Goal: Task Accomplishment & Management: Complete application form

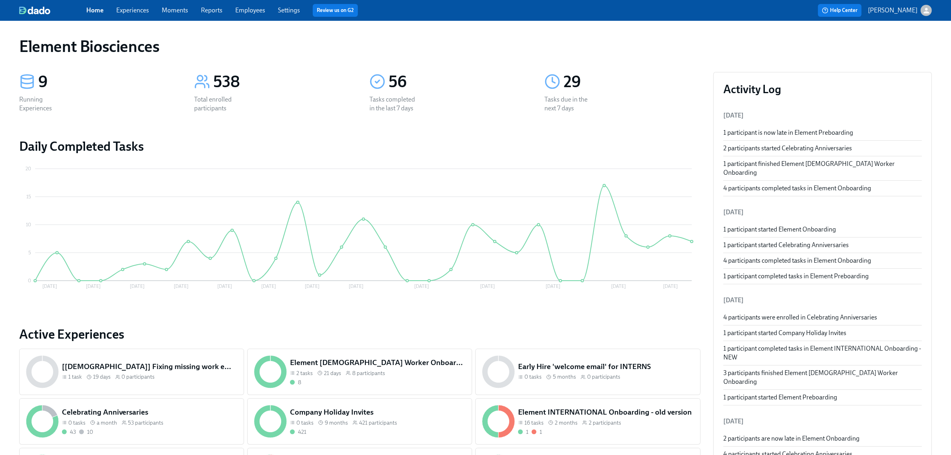
click at [137, 8] on link "Experiences" at bounding box center [132, 10] width 33 height 8
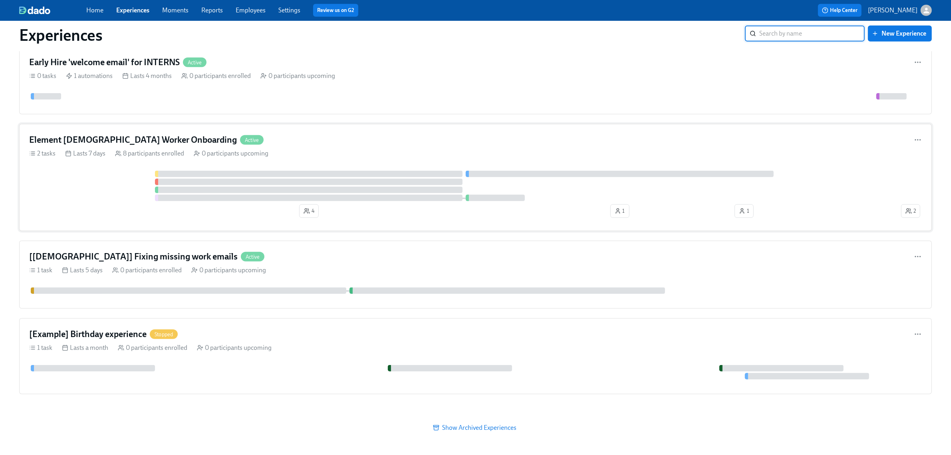
scroll to position [864, 0]
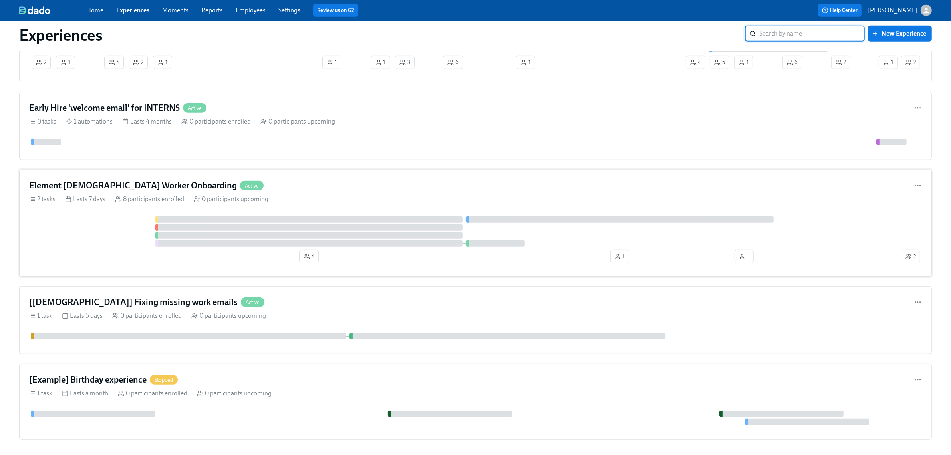
click at [98, 247] on div at bounding box center [464, 231] width 871 height 30
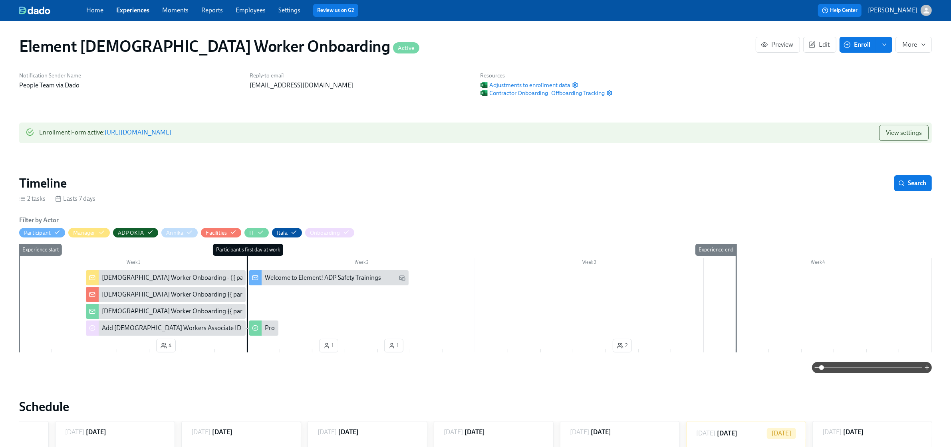
click at [171, 131] on link "[URL][DOMAIN_NAME]" at bounding box center [138, 133] width 67 height 8
click at [263, 234] on icon "button" at bounding box center [261, 232] width 6 height 6
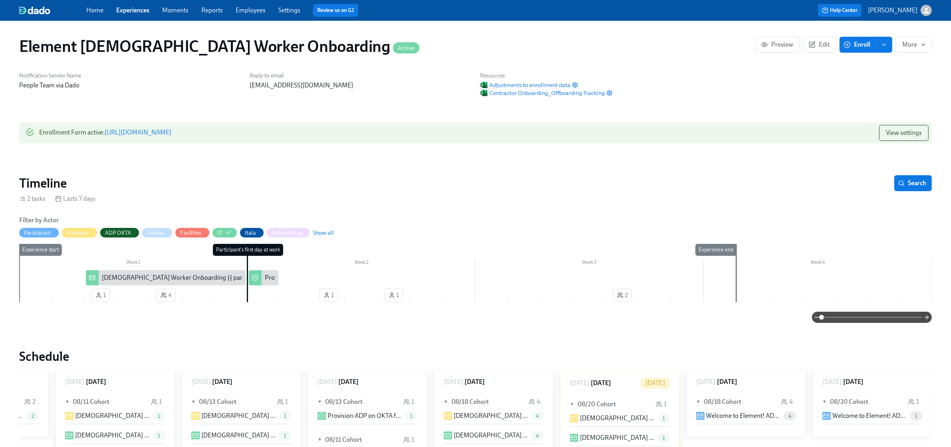
click at [190, 275] on div "[DEMOGRAPHIC_DATA] Worker Onboarding {{ participant.fullName }}" at bounding box center [199, 278] width 194 height 9
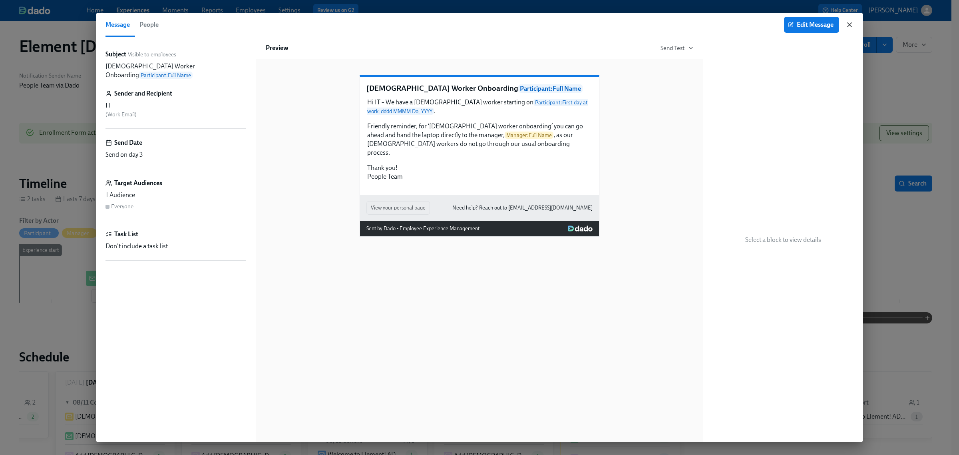
click at [848, 27] on icon "button" at bounding box center [849, 25] width 8 height 8
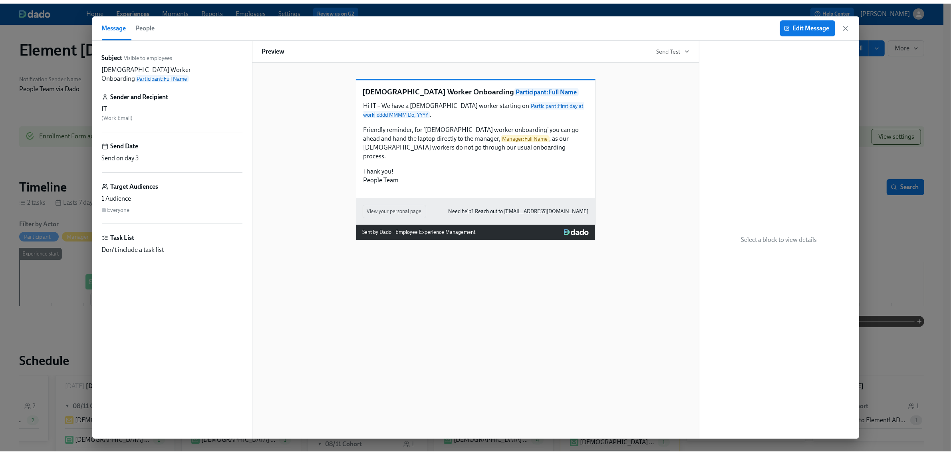
scroll to position [0, 336]
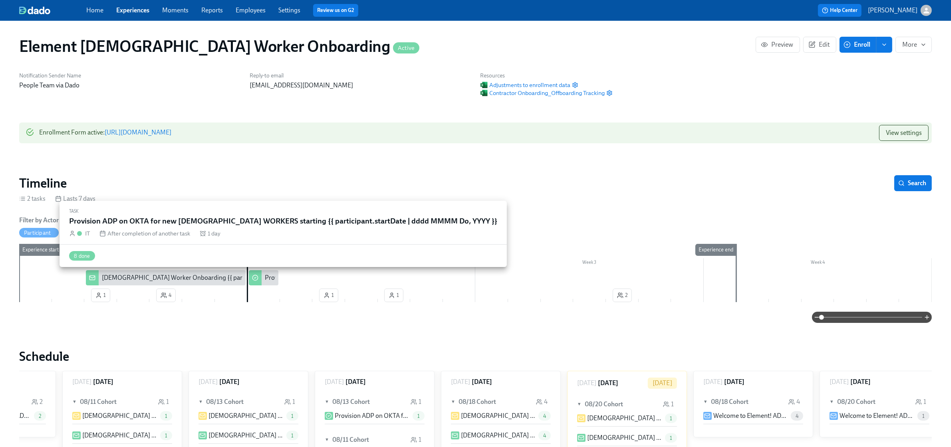
click at [269, 274] on div "Provision ADP on OKTA for new [DEMOGRAPHIC_DATA] WORKERS starting {{ participan…" at bounding box center [438, 278] width 347 height 9
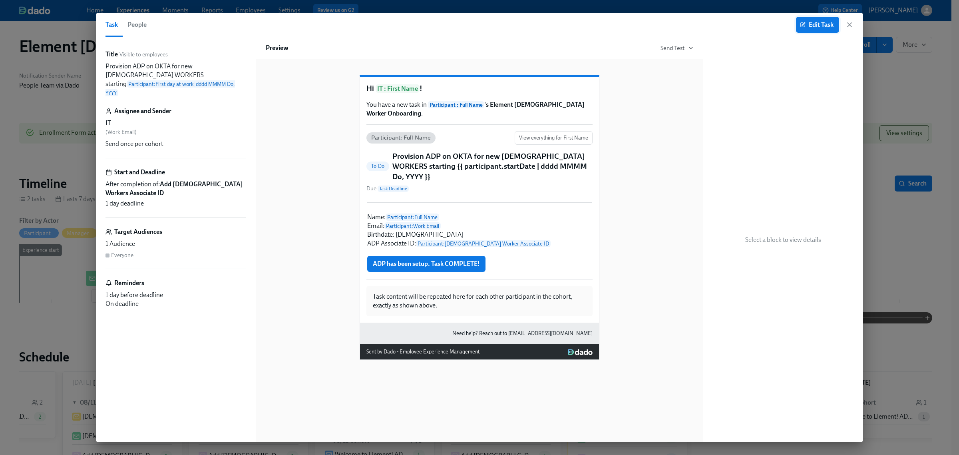
click at [819, 23] on span "Edit Task" at bounding box center [817, 25] width 32 height 8
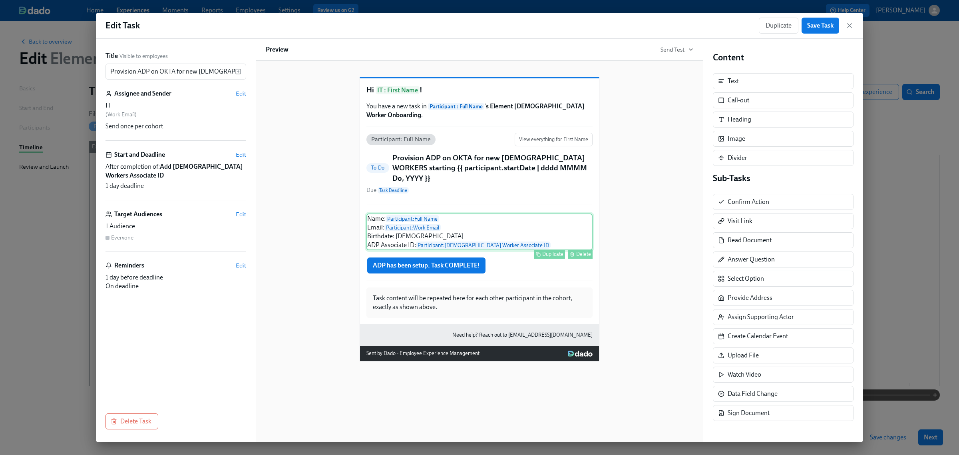
click at [491, 239] on div "Name: Participant : Full Name Email: Participant : Work Email Birthdate: [DEMOG…" at bounding box center [479, 231] width 226 height 37
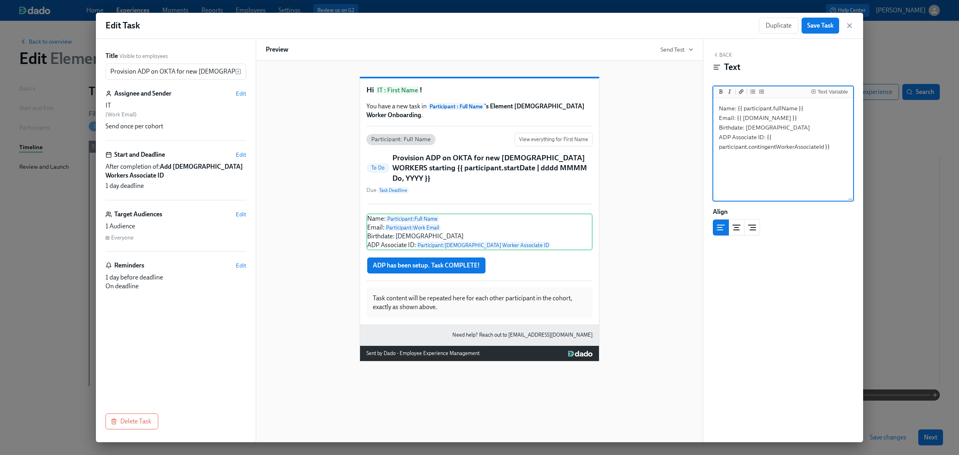
click at [812, 109] on textarea "Name: {{ participant.fullName }} Email: {{ [DOMAIN_NAME] }} Birthdate: [DEMOGRA…" at bounding box center [783, 149] width 137 height 100
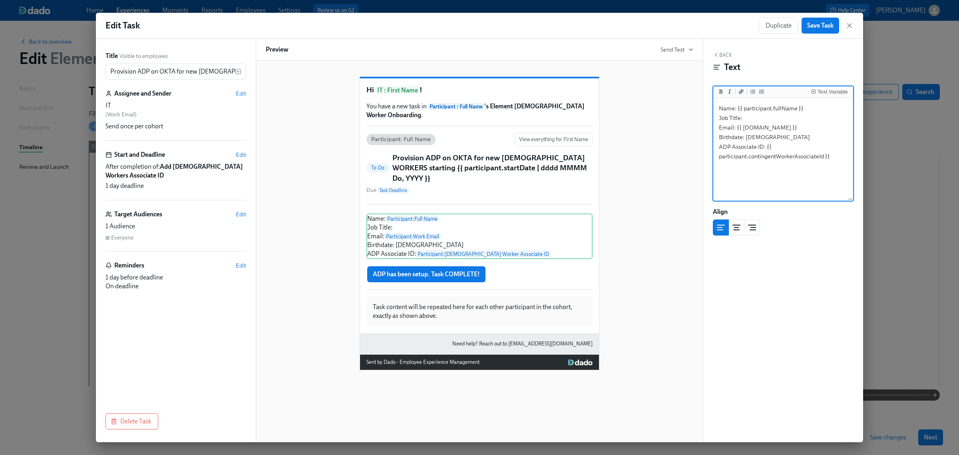
drag, startPoint x: 719, startPoint y: 119, endPoint x: 740, endPoint y: 117, distance: 20.5
click at [740, 117] on textarea "Name: {{ participant.fullName }} Job Title: Email: {{ [DOMAIN_NAME] }} Birthdat…" at bounding box center [783, 149] width 137 height 100
click at [724, 95] on button "Add bold text" at bounding box center [721, 91] width 8 height 8
click at [775, 117] on textarea "Name: {{ participant.fullName }} **Job Title**: Email: {{ [DOMAIN_NAME] }} Birt…" at bounding box center [783, 149] width 137 height 100
type textarea "Name: {{ participant.fullName }} **Job Title**: Email: {{ [DOMAIN_NAME] }} Birt…"
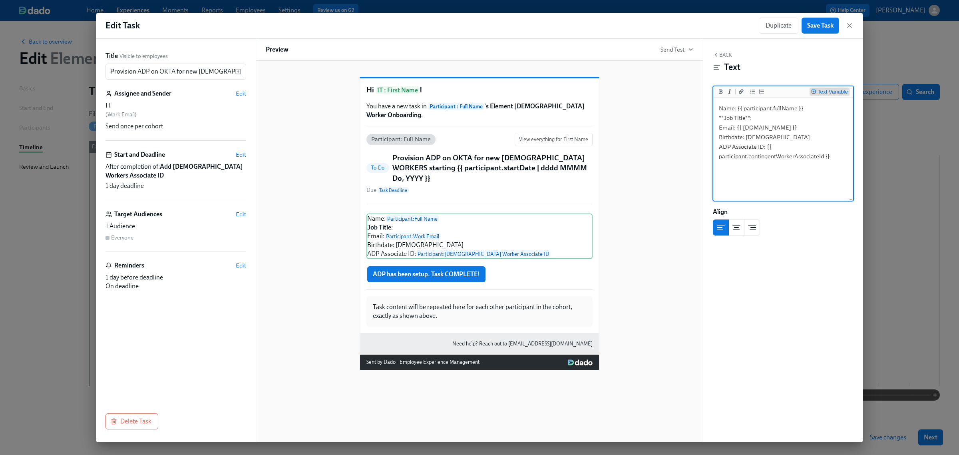
click at [816, 91] on div "Text Variable" at bounding box center [829, 92] width 37 height 6
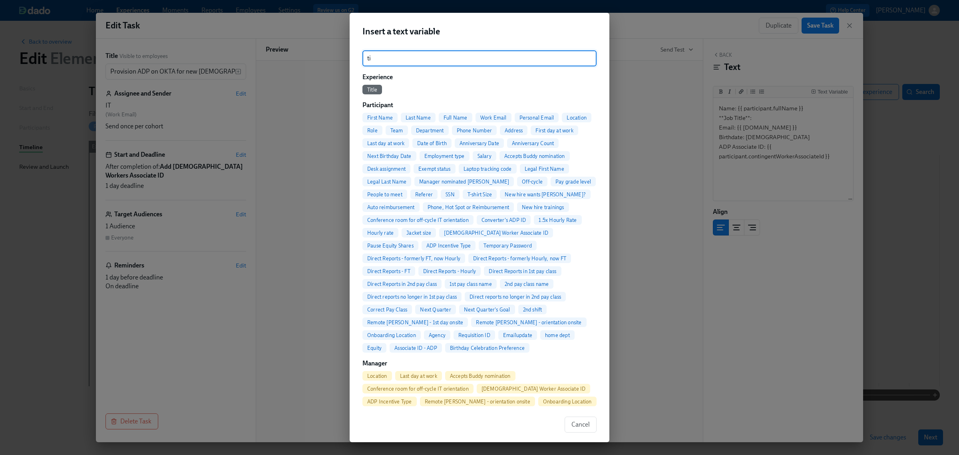
type input "t"
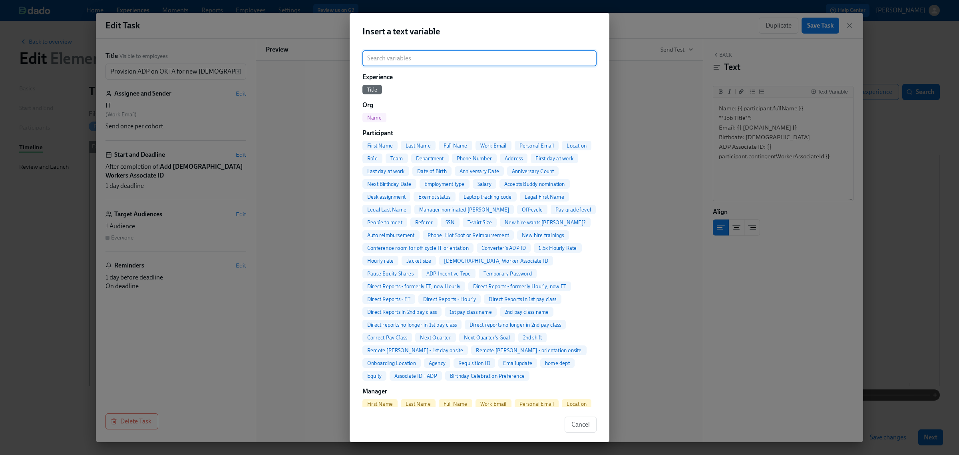
click at [382, 156] on span "Role" at bounding box center [372, 158] width 20 height 6
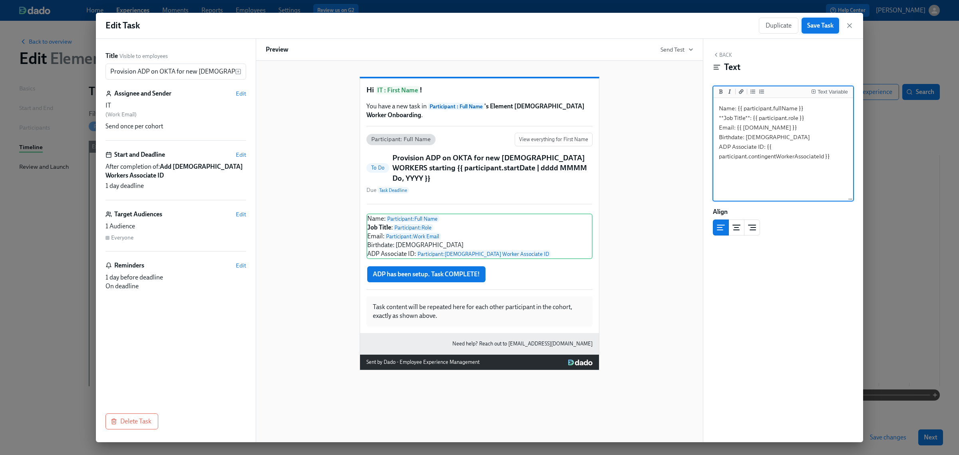
type textarea "Name: {{ participant.fullName }} **Job Title**: {{ participant.role }} Email: {…"
click at [810, 25] on span "Save Task" at bounding box center [820, 26] width 26 height 8
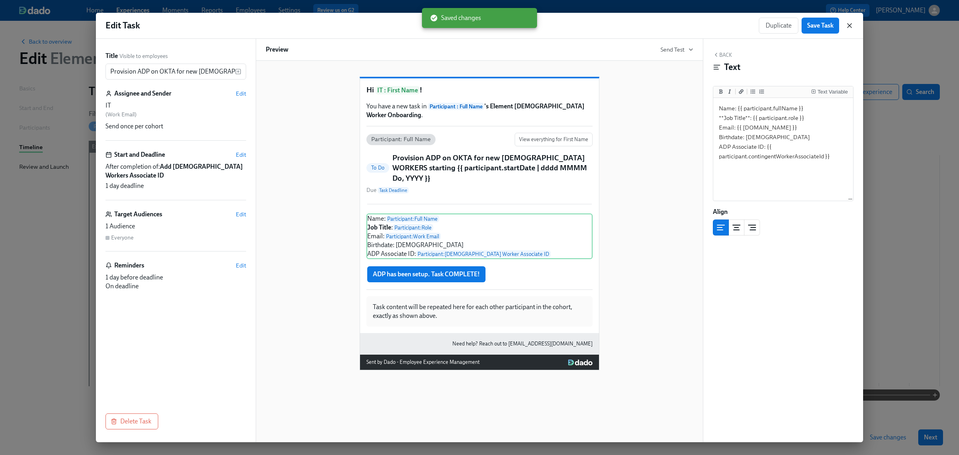
click at [849, 26] on icon "button" at bounding box center [849, 26] width 4 height 4
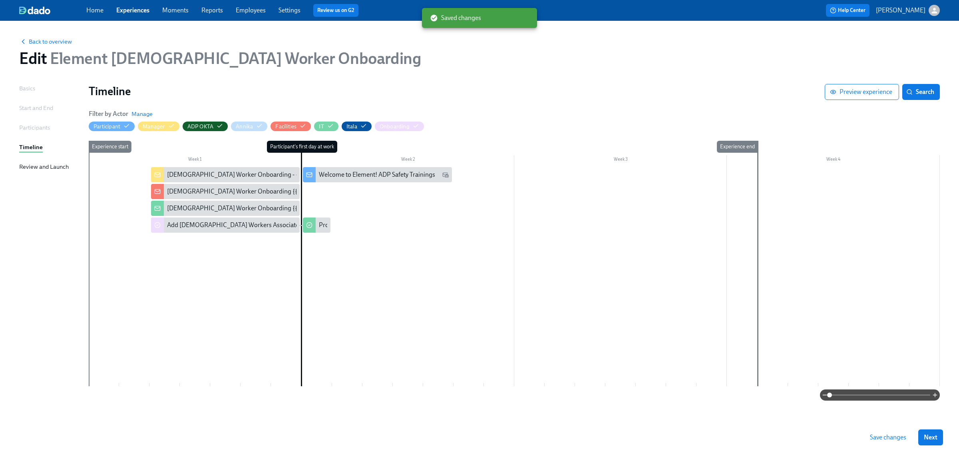
click at [874, 437] on span "Save changes" at bounding box center [888, 437] width 36 height 8
click at [141, 11] on link "Experiences" at bounding box center [132, 10] width 33 height 8
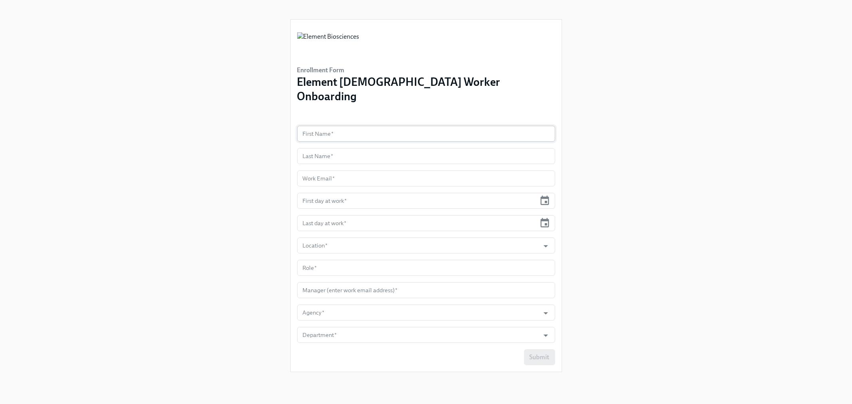
click at [344, 126] on input "text" at bounding box center [426, 134] width 258 height 16
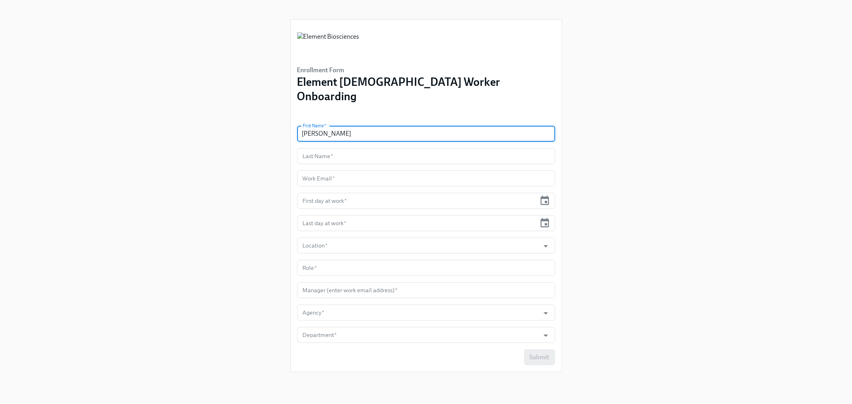
type input "Kory"
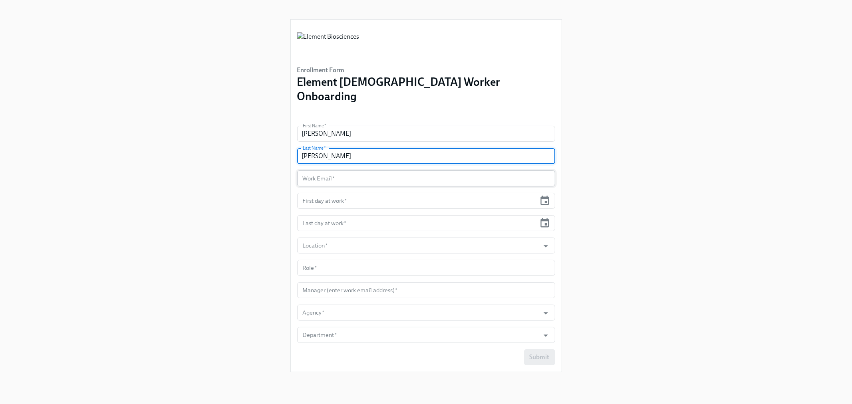
type input "Thomas"
click at [314, 171] on input "text" at bounding box center [426, 179] width 258 height 16
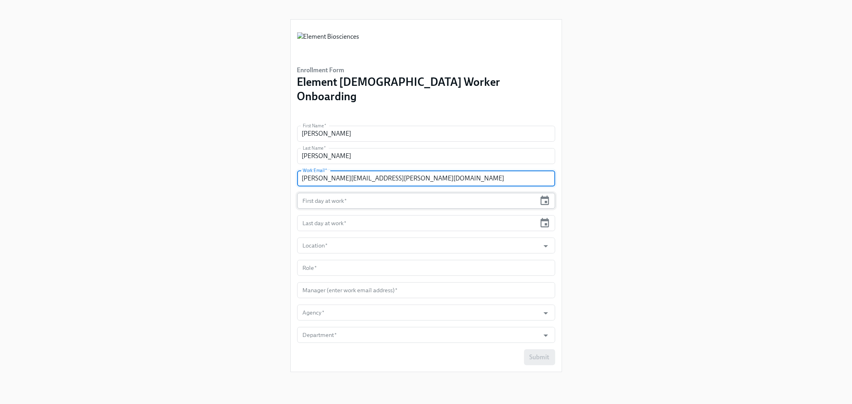
type input "kory.thomas@elembio.com"
click at [428, 193] on input "text" at bounding box center [416, 201] width 239 height 16
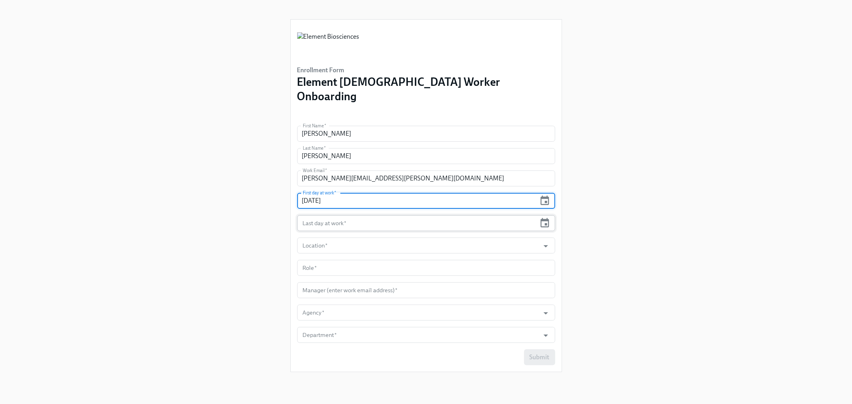
type input "08/20/2025"
click at [418, 215] on input "text" at bounding box center [416, 223] width 239 height 16
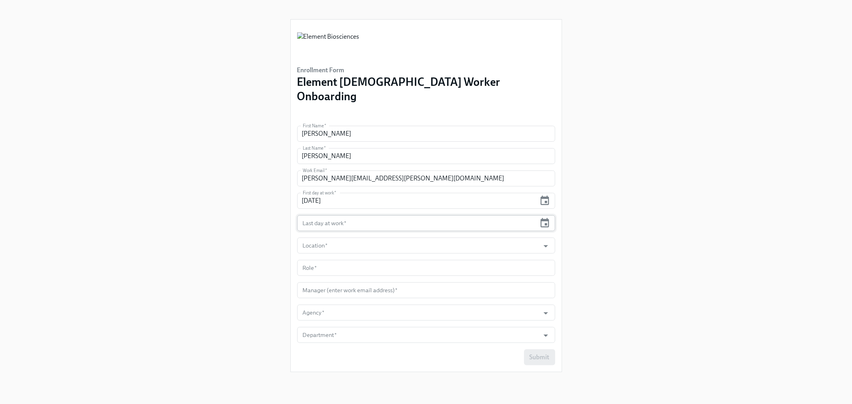
click at [359, 215] on input "text" at bounding box center [416, 223] width 239 height 16
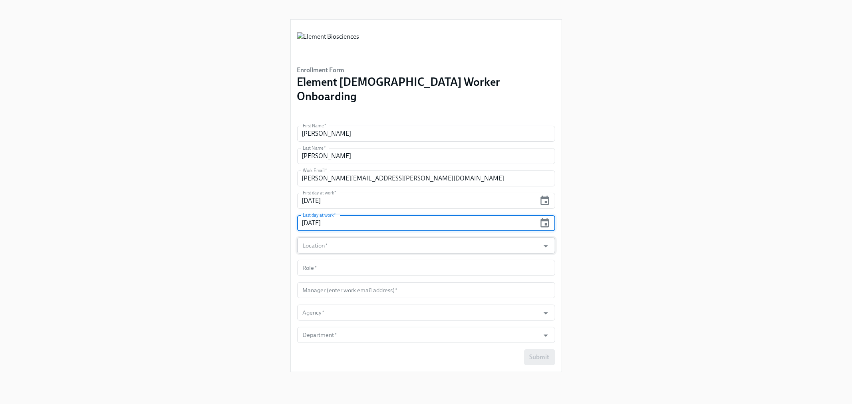
type input "08/16/2026"
click at [350, 238] on input "Location   *" at bounding box center [418, 246] width 235 height 16
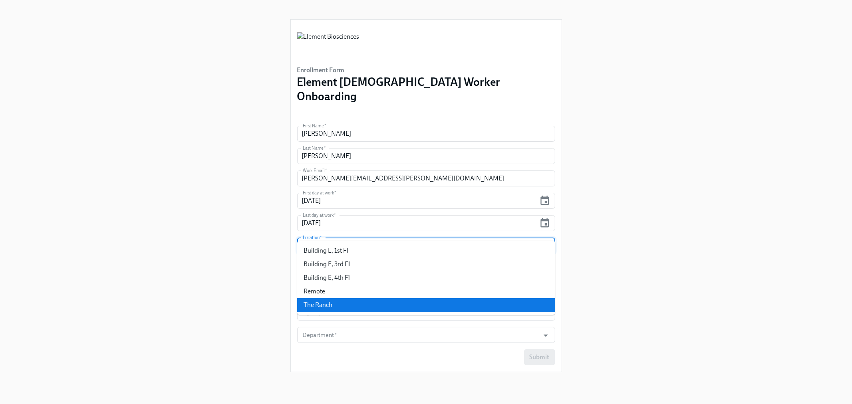
click at [323, 299] on li "The Ranch" at bounding box center [426, 305] width 258 height 14
type input "The Ranch"
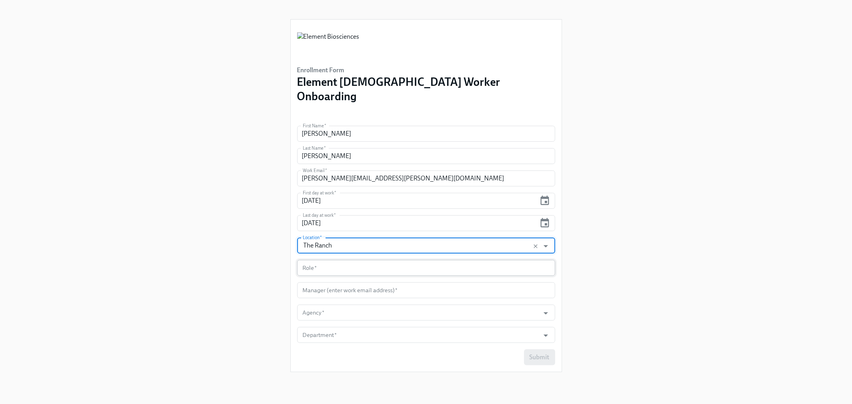
click at [308, 260] on input "text" at bounding box center [426, 268] width 258 height 16
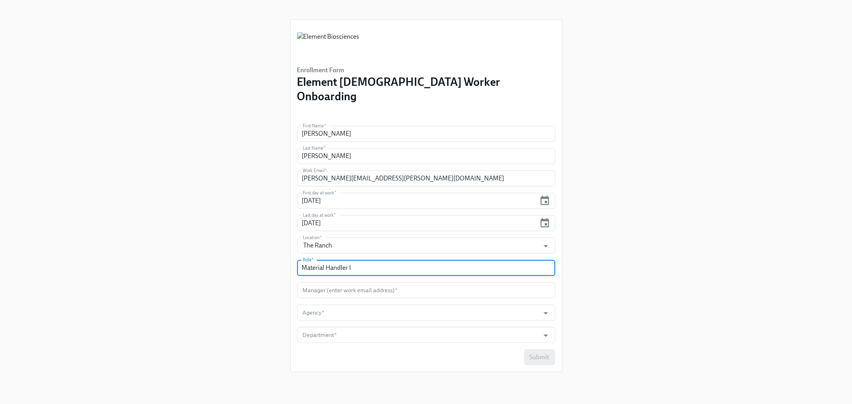
type input "Material Handler I"
click at [353, 282] on input "text" at bounding box center [426, 290] width 258 height 16
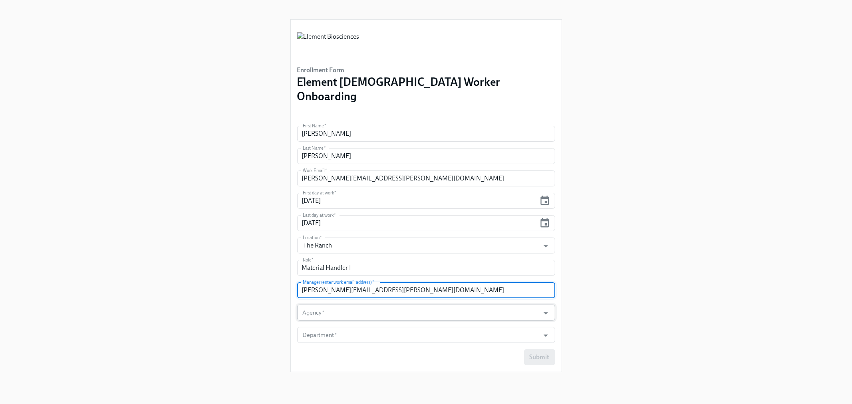
type input "vince.tran@elembio.com"
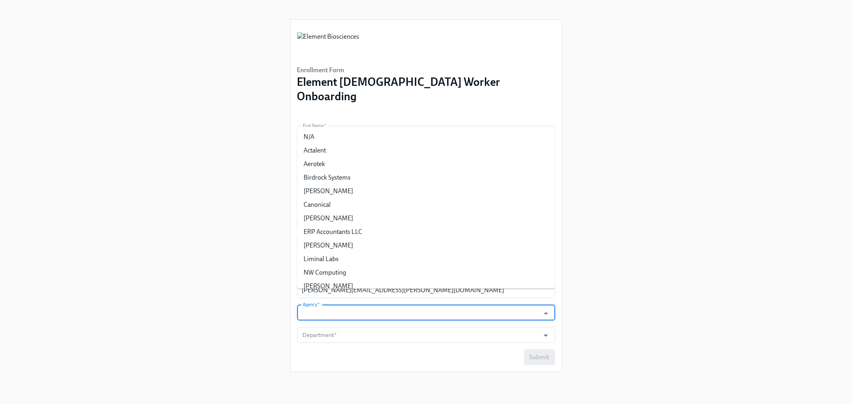
click at [340, 305] on input "Agency   *" at bounding box center [418, 313] width 235 height 16
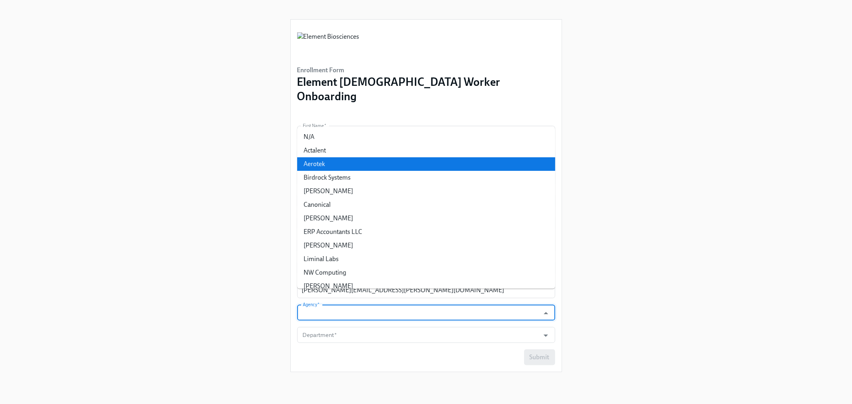
click at [330, 167] on li "Aerotek" at bounding box center [426, 164] width 258 height 14
type input "Aerotek"
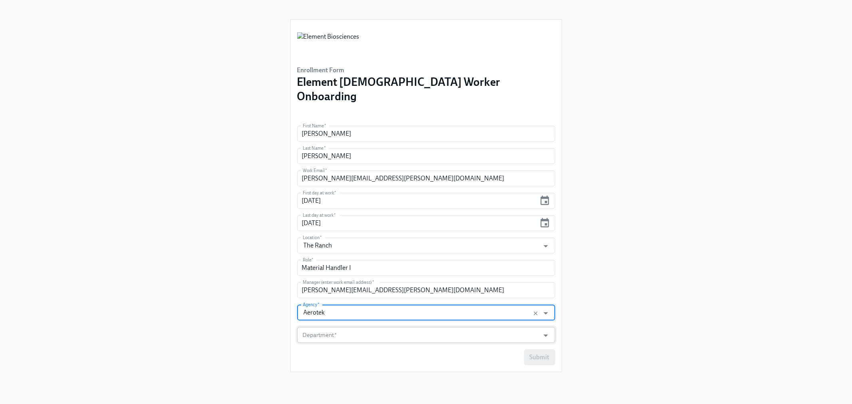
click at [388, 327] on input "Department   *" at bounding box center [418, 335] width 235 height 16
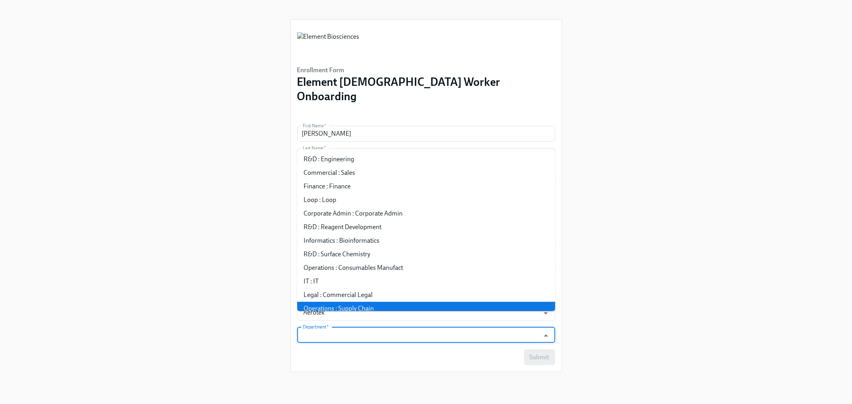
click at [305, 308] on li "Operations : Supply Chain" at bounding box center [426, 309] width 258 height 14
type input "Operations : Supply Chain"
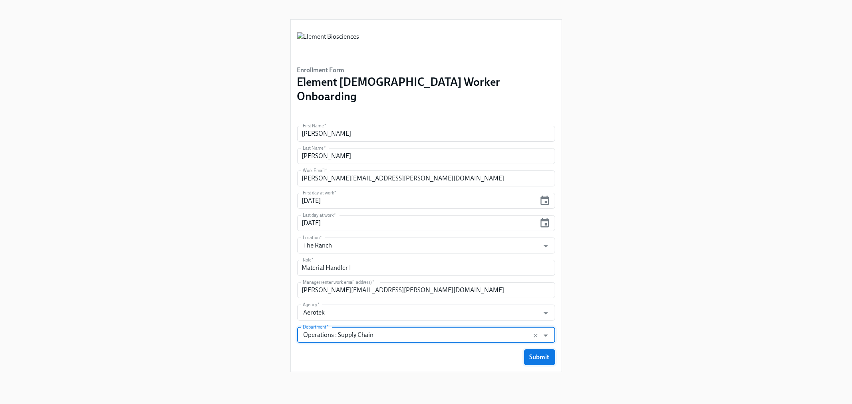
click at [542, 354] on span "Submit" at bounding box center [540, 358] width 20 height 8
